Goal: Navigation & Orientation: Go to known website

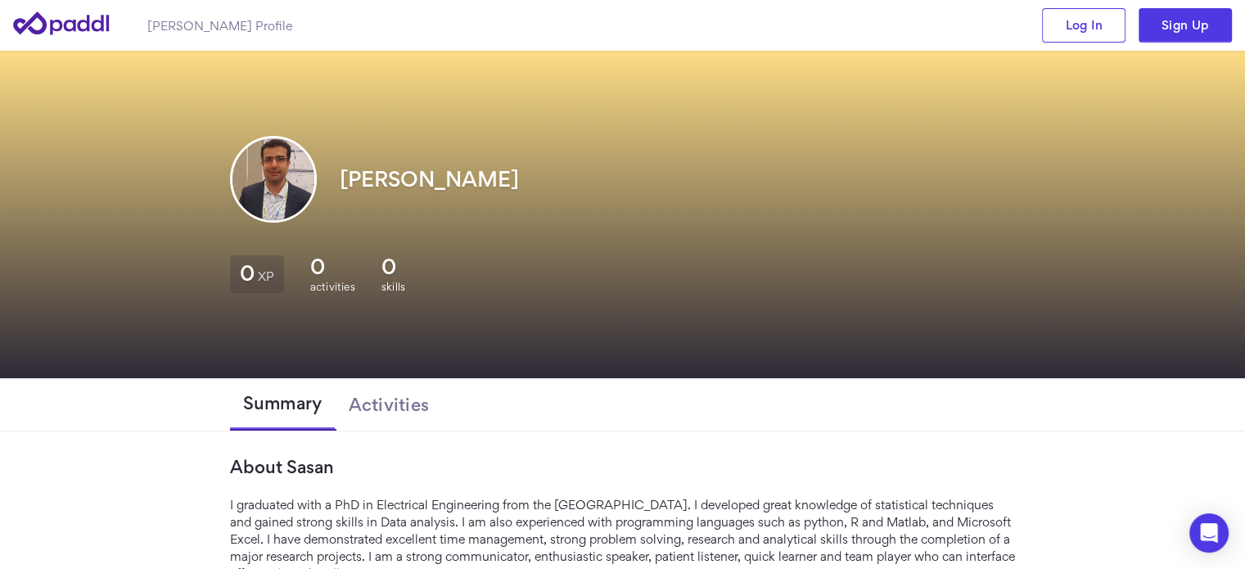
click at [85, 30] on icon at bounding box center [62, 23] width 98 height 47
